Goal: Transaction & Acquisition: Purchase product/service

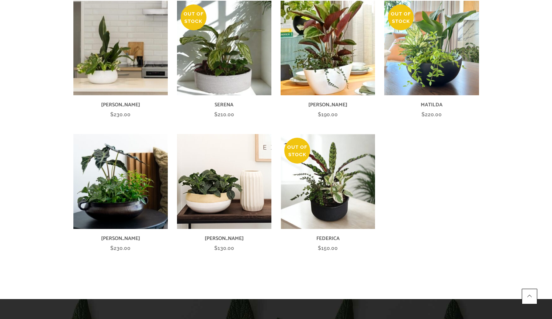
scroll to position [297, 0]
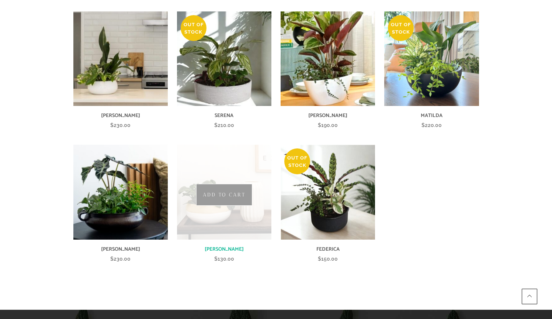
click at [220, 218] on img at bounding box center [224, 192] width 94 height 94
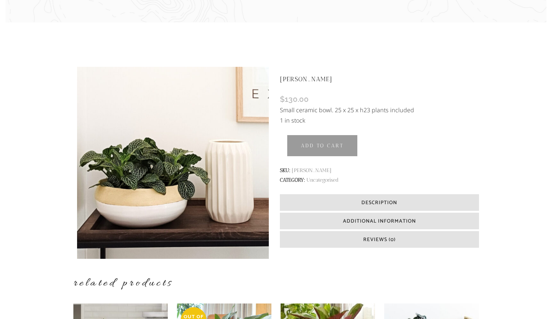
scroll to position [169, 0]
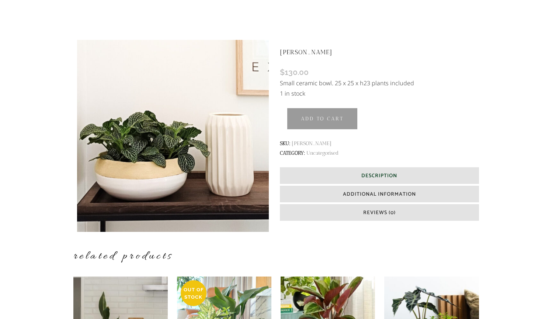
click at [425, 178] on h6 "Description" at bounding box center [379, 175] width 199 height 17
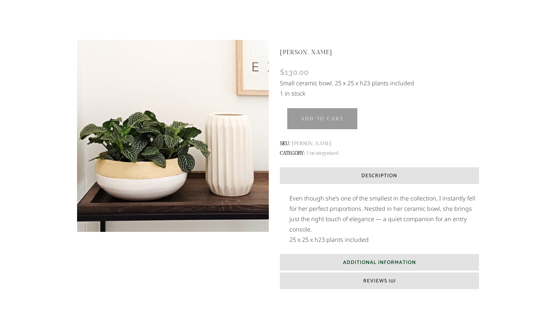
click at [382, 258] on span "Additional Information" at bounding box center [379, 262] width 73 height 8
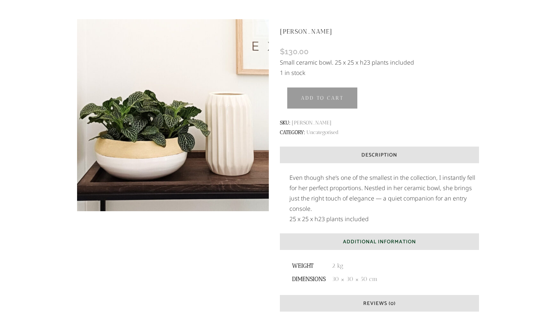
scroll to position [245, 0]
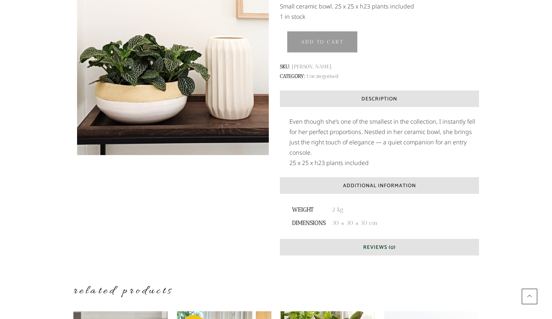
click at [376, 249] on span "Reviews (0)" at bounding box center [379, 247] width 32 height 8
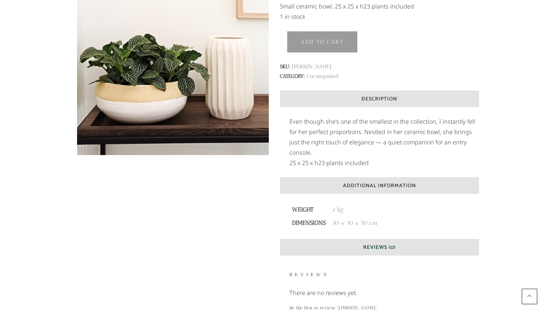
click at [409, 249] on h6 "Reviews (0)" at bounding box center [379, 247] width 199 height 17
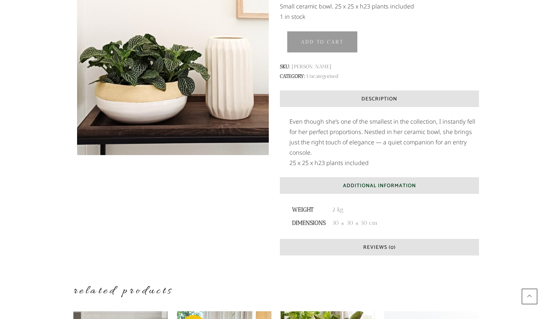
click at [396, 189] on span "Additional Information" at bounding box center [379, 185] width 73 height 8
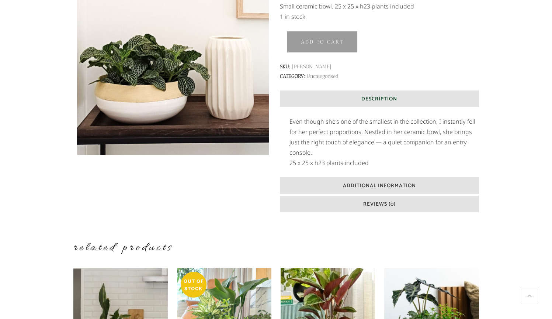
click at [407, 98] on h6 "Description" at bounding box center [379, 98] width 199 height 17
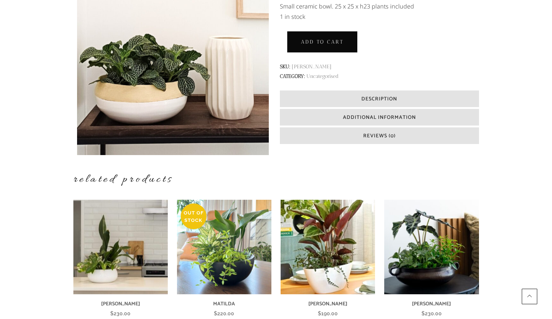
click at [347, 44] on button "Add to cart" at bounding box center [322, 42] width 71 height 22
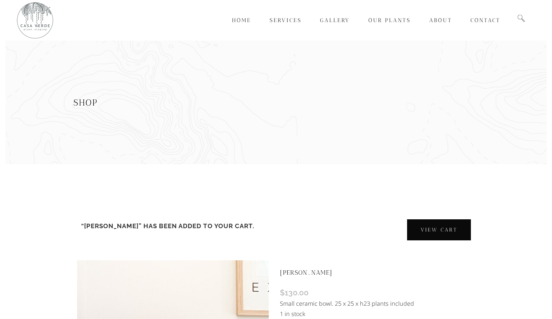
click at [430, 226] on link "View cart" at bounding box center [439, 230] width 65 height 22
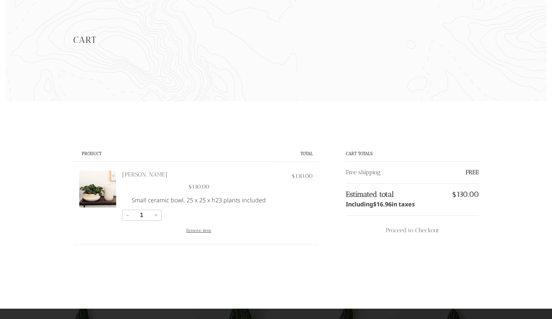
scroll to position [120, 0]
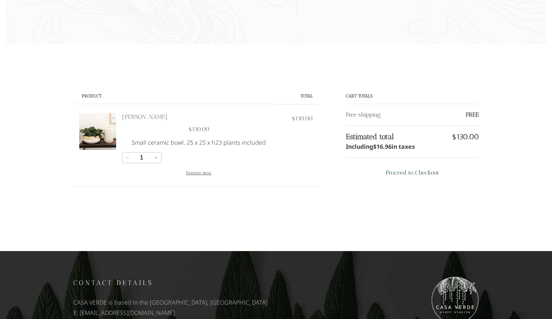
click at [429, 171] on div "Proceed to Checkout" at bounding box center [412, 173] width 53 height 10
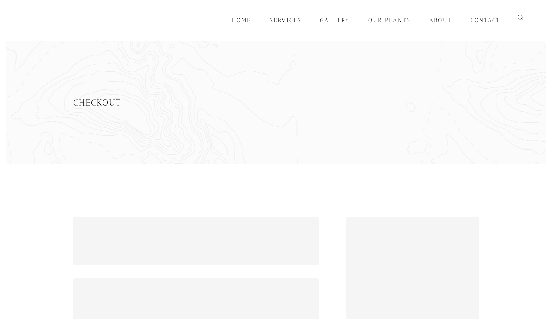
select select "NZ"
select select "AUK"
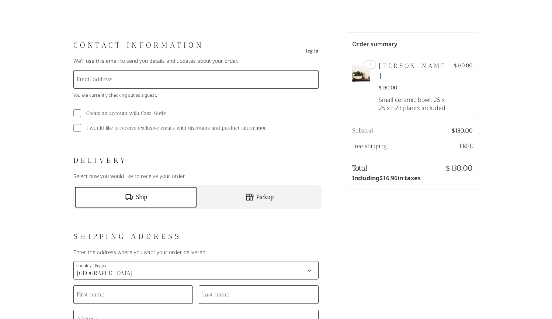
scroll to position [186, 0]
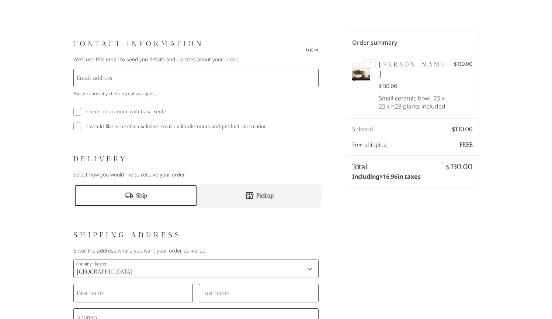
click at [222, 193] on div "Pickup" at bounding box center [259, 195] width 122 height 21
select select "NZ"
select select "AUK"
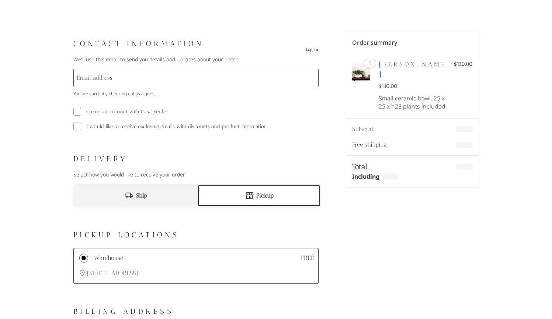
click at [163, 197] on div "Ship" at bounding box center [136, 195] width 122 height 21
select select "NZ"
select select "AUK"
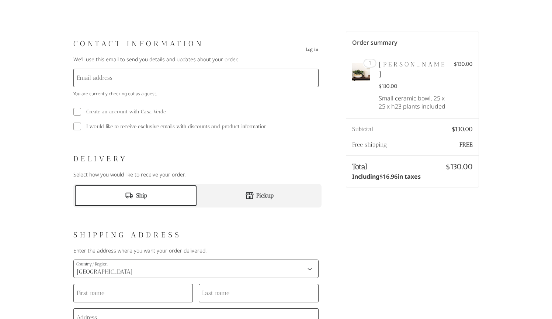
click at [251, 195] on icon "Checkout" at bounding box center [250, 195] width 8 height 7
select select "NZ"
select select "AUK"
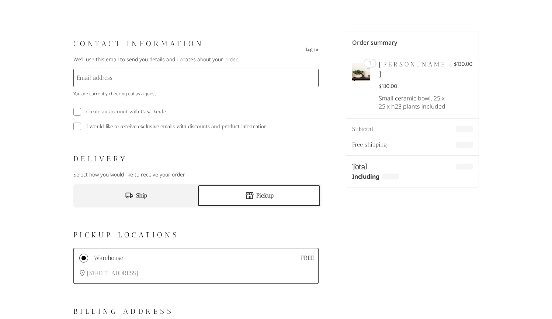
scroll to position [202, 0]
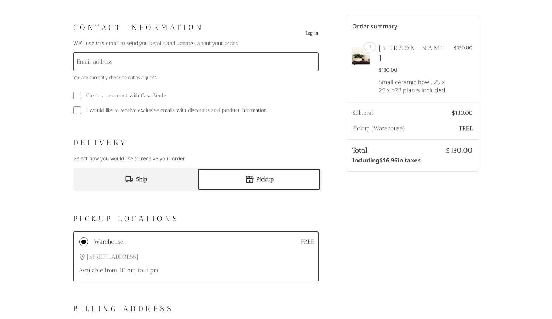
click at [141, 185] on div "Ship" at bounding box center [136, 179] width 122 height 21
select select "NZ"
select select "AUK"
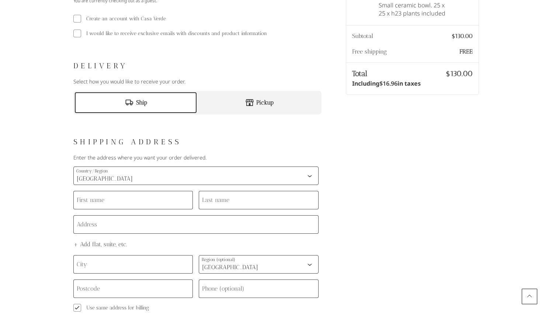
scroll to position [264, 0]
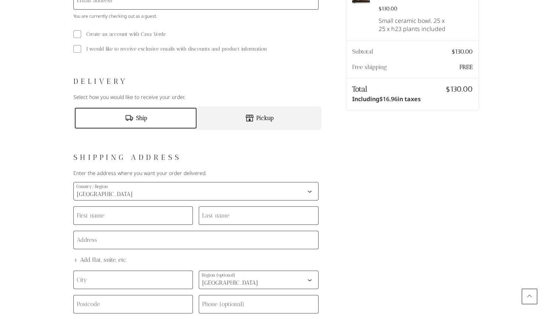
click at [258, 117] on span "Pickup" at bounding box center [264, 118] width 17 height 10
select select "NZ"
select select "AUK"
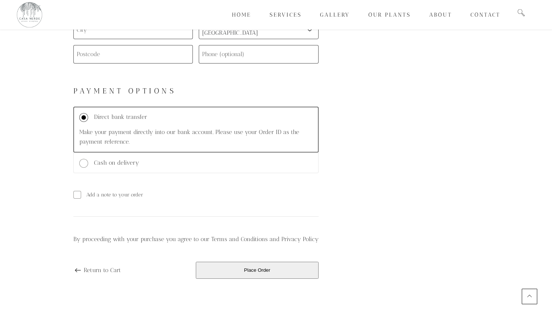
scroll to position [655, 0]
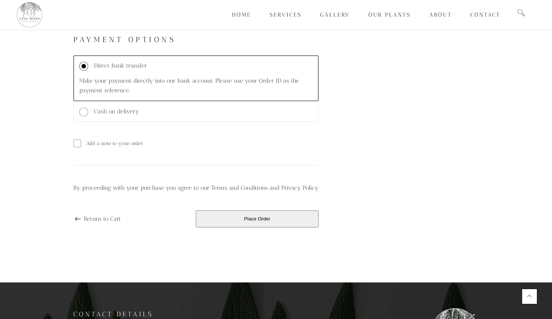
click at [115, 109] on span "Cash on delivery" at bounding box center [116, 111] width 45 height 9
click at [88, 109] on input "Cash on delivery" at bounding box center [83, 111] width 9 height 9
radio input "true"
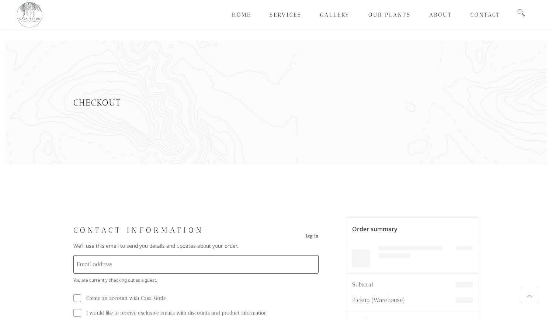
select select "NZ"
select select "AUK"
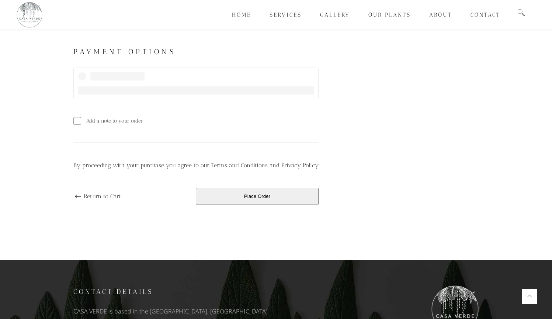
scroll to position [641, 0]
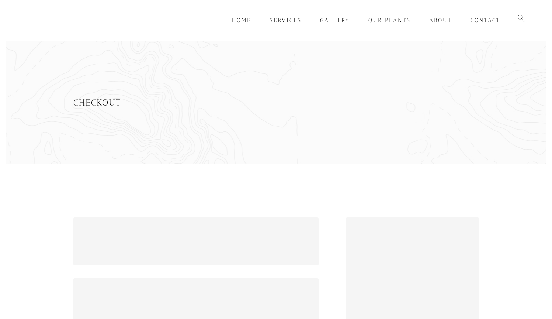
scroll to position [641, 0]
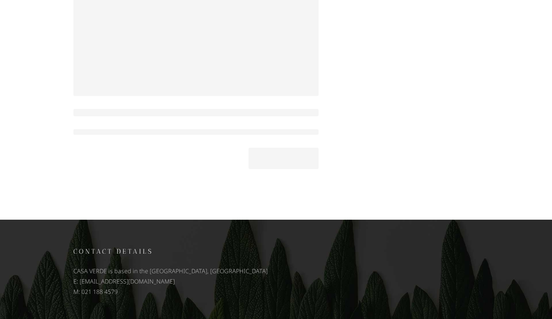
select select "NZ"
select select "AUK"
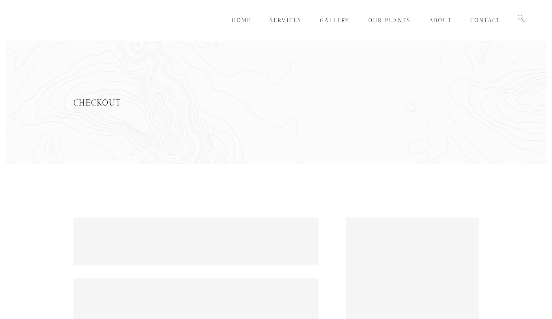
select select "NZ"
select select "AUK"
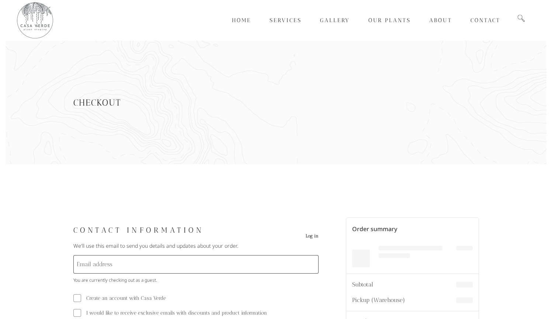
scroll to position [641, 0]
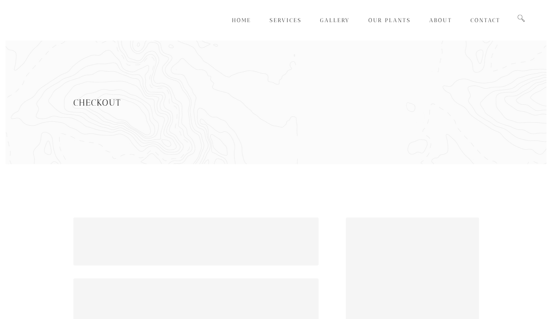
select select "NZ"
select select "AUK"
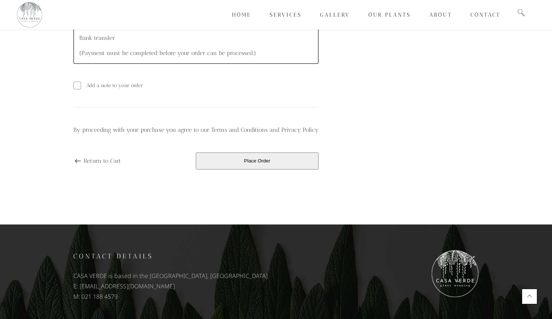
scroll to position [692, 0]
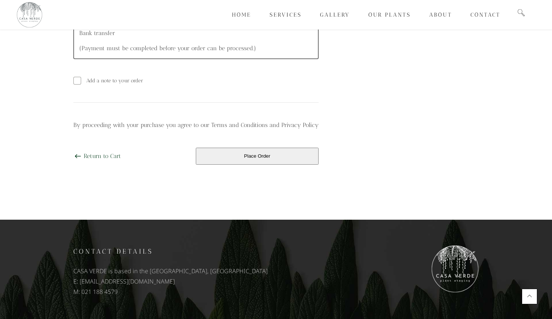
click at [108, 159] on link "Return to Cart" at bounding box center [97, 156] width 48 height 10
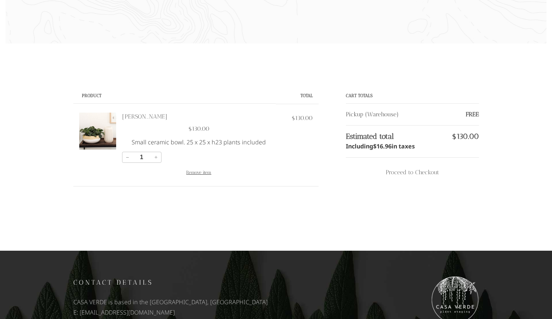
scroll to position [151, 0]
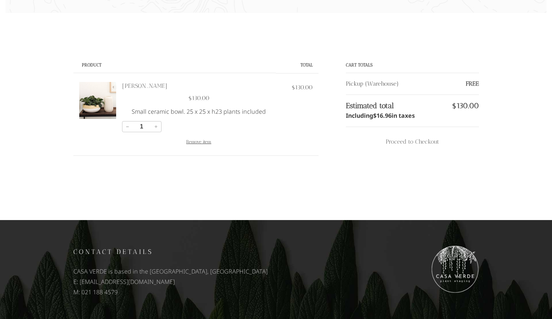
click at [195, 142] on button "Remove item" at bounding box center [198, 142] width 25 height 10
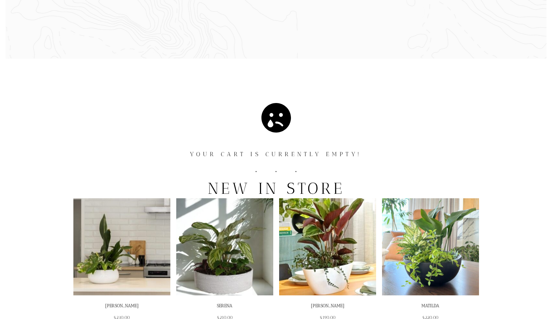
scroll to position [134, 0]
